Goal: Task Accomplishment & Management: Manage account settings

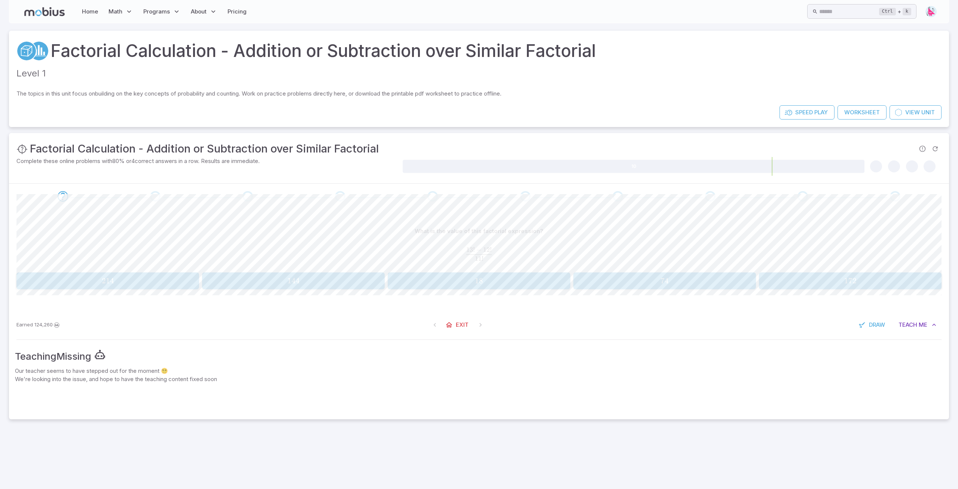
click at [48, 10] on icon at bounding box center [44, 11] width 40 height 9
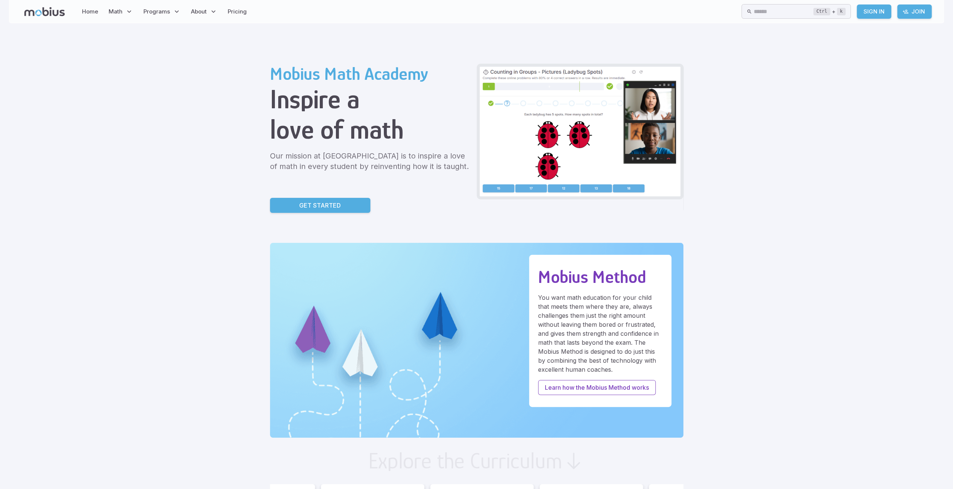
click at [94, 12] on link "Home" at bounding box center [90, 11] width 21 height 17
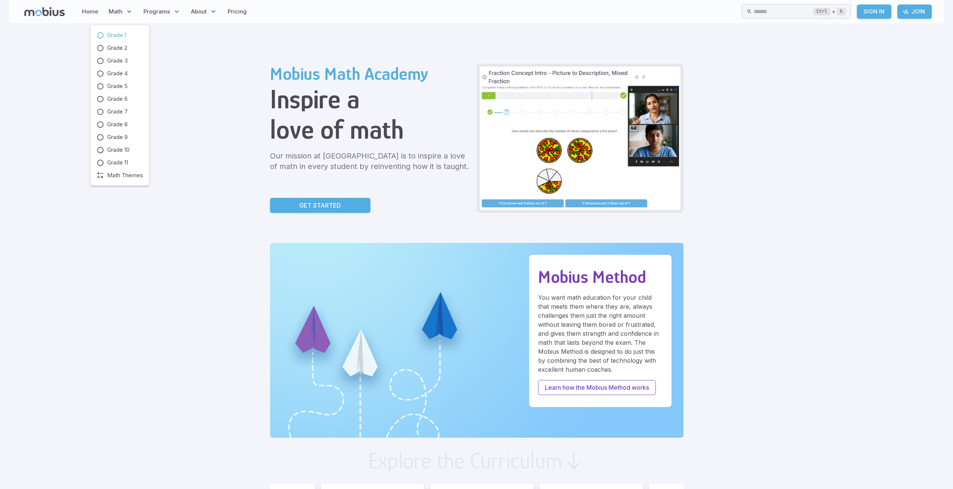
click at [110, 36] on span "Grade 1" at bounding box center [116, 35] width 19 height 8
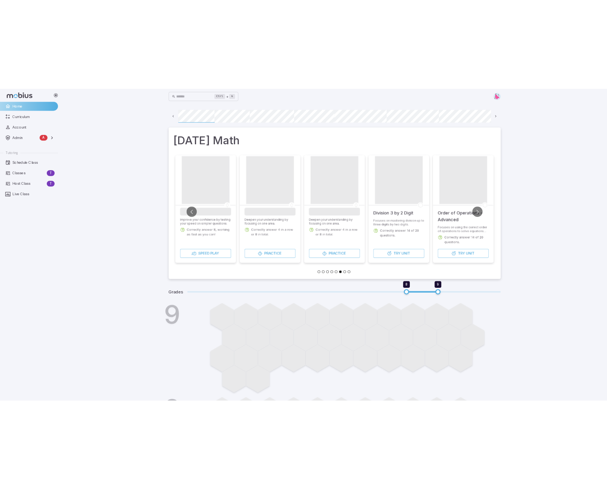
scroll to position [0, 54]
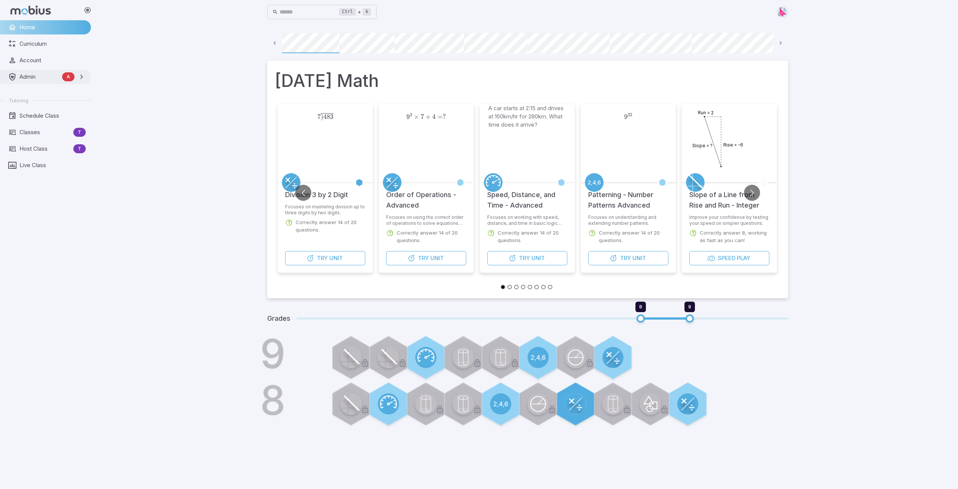
click at [24, 79] on span "Admin" at bounding box center [39, 77] width 40 height 8
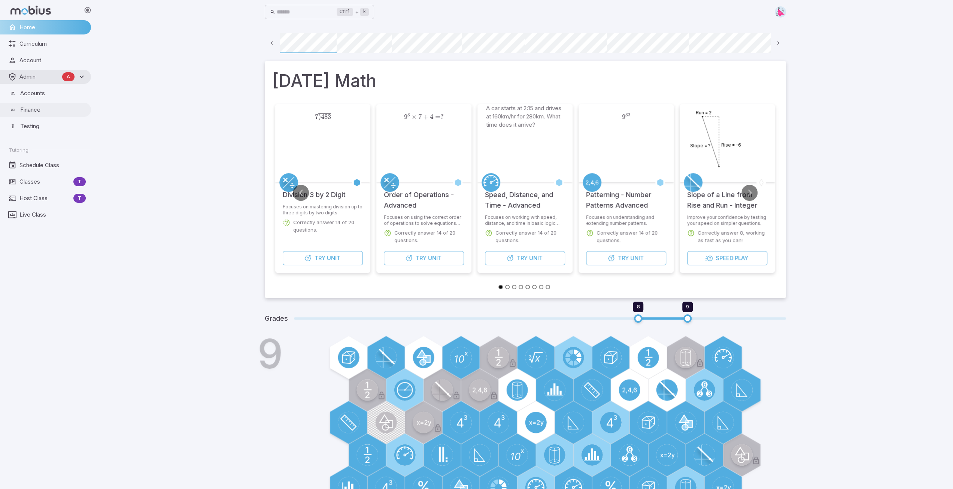
click at [29, 110] on span "Finance" at bounding box center [53, 110] width 66 height 8
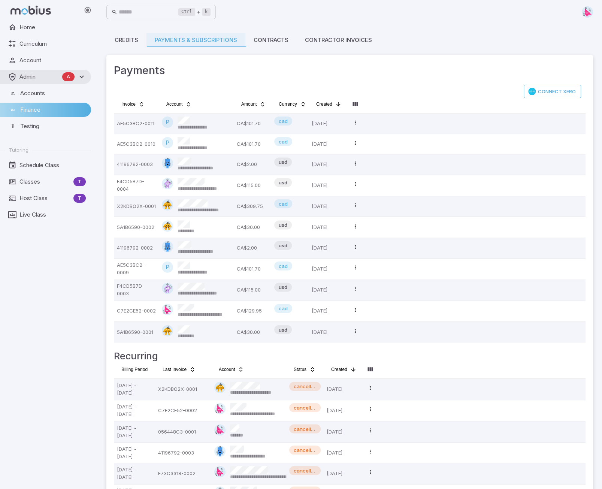
click at [29, 112] on span "Finance" at bounding box center [53, 110] width 66 height 8
click at [129, 42] on link "Credits" at bounding box center [126, 40] width 40 height 14
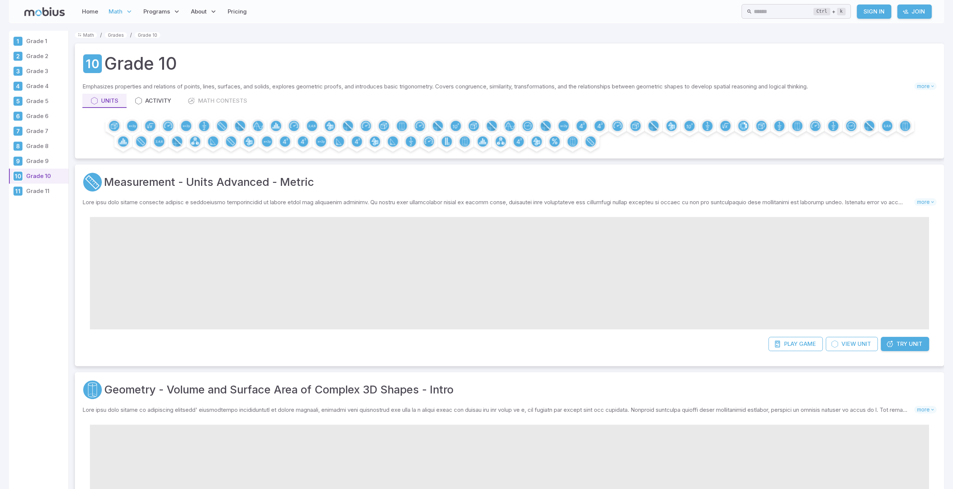
click at [226, 101] on div "Units Activity Math Contests" at bounding box center [509, 101] width 854 height 14
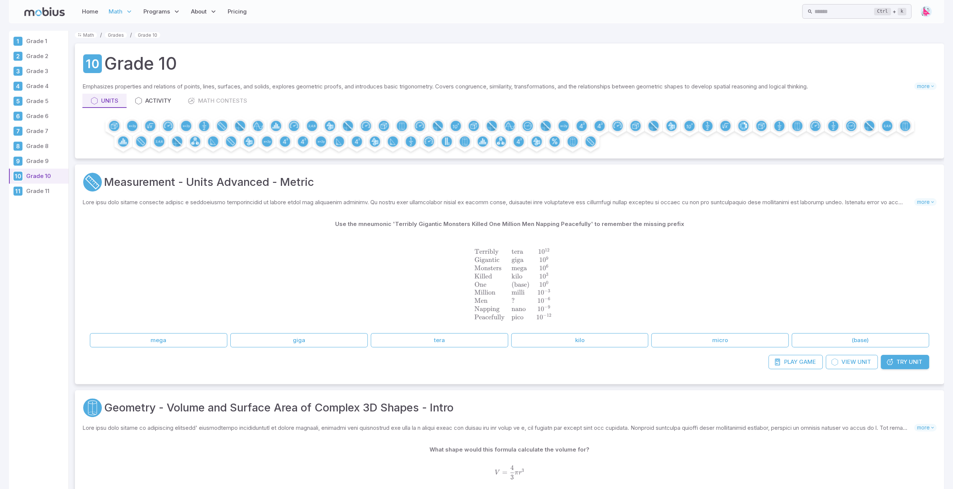
click at [227, 101] on div "Units Activity Math Contests" at bounding box center [509, 101] width 854 height 14
